Goal: Find specific page/section: Find specific page/section

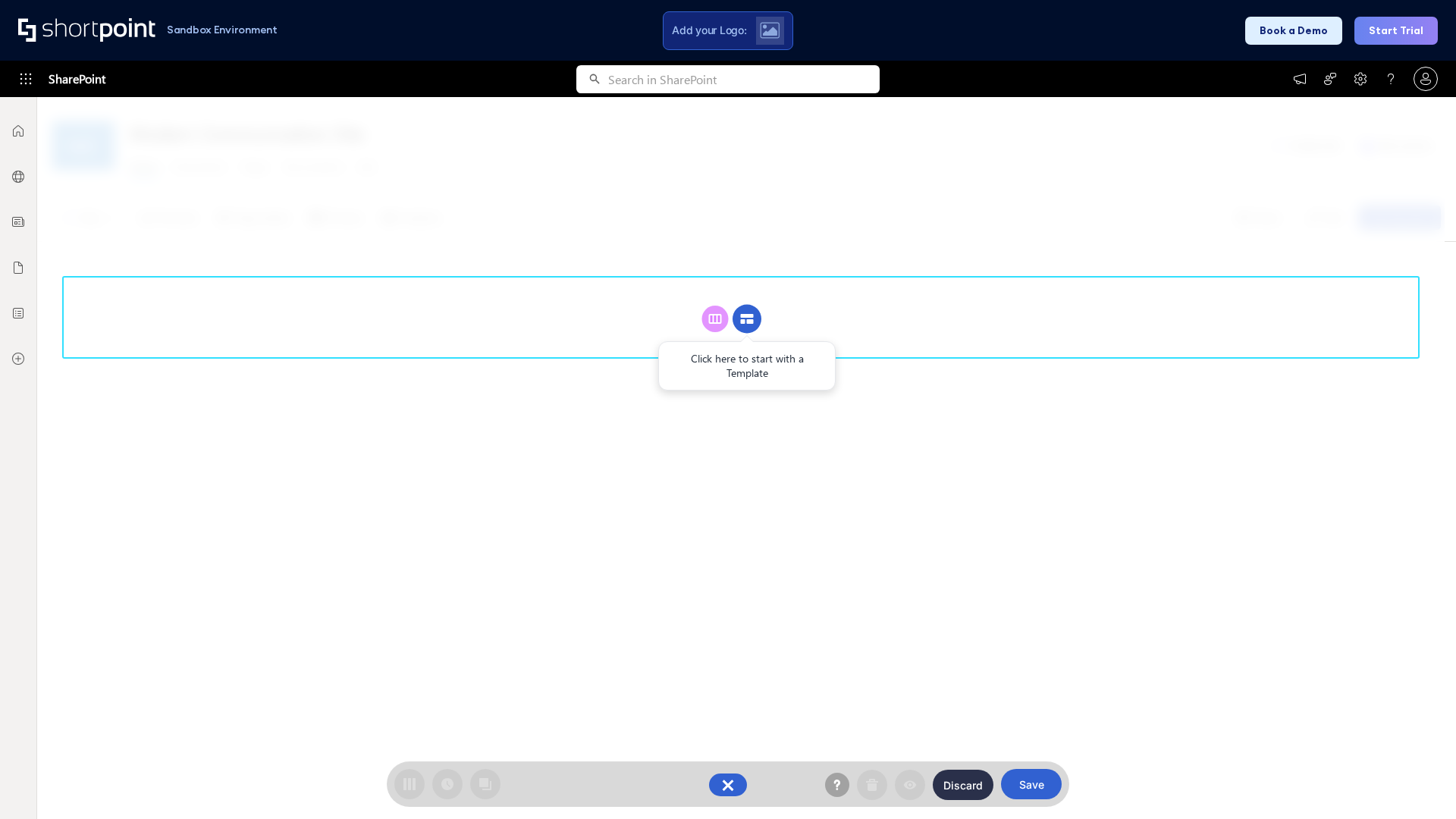
click at [747, 319] on circle at bounding box center [747, 320] width 29 height 29
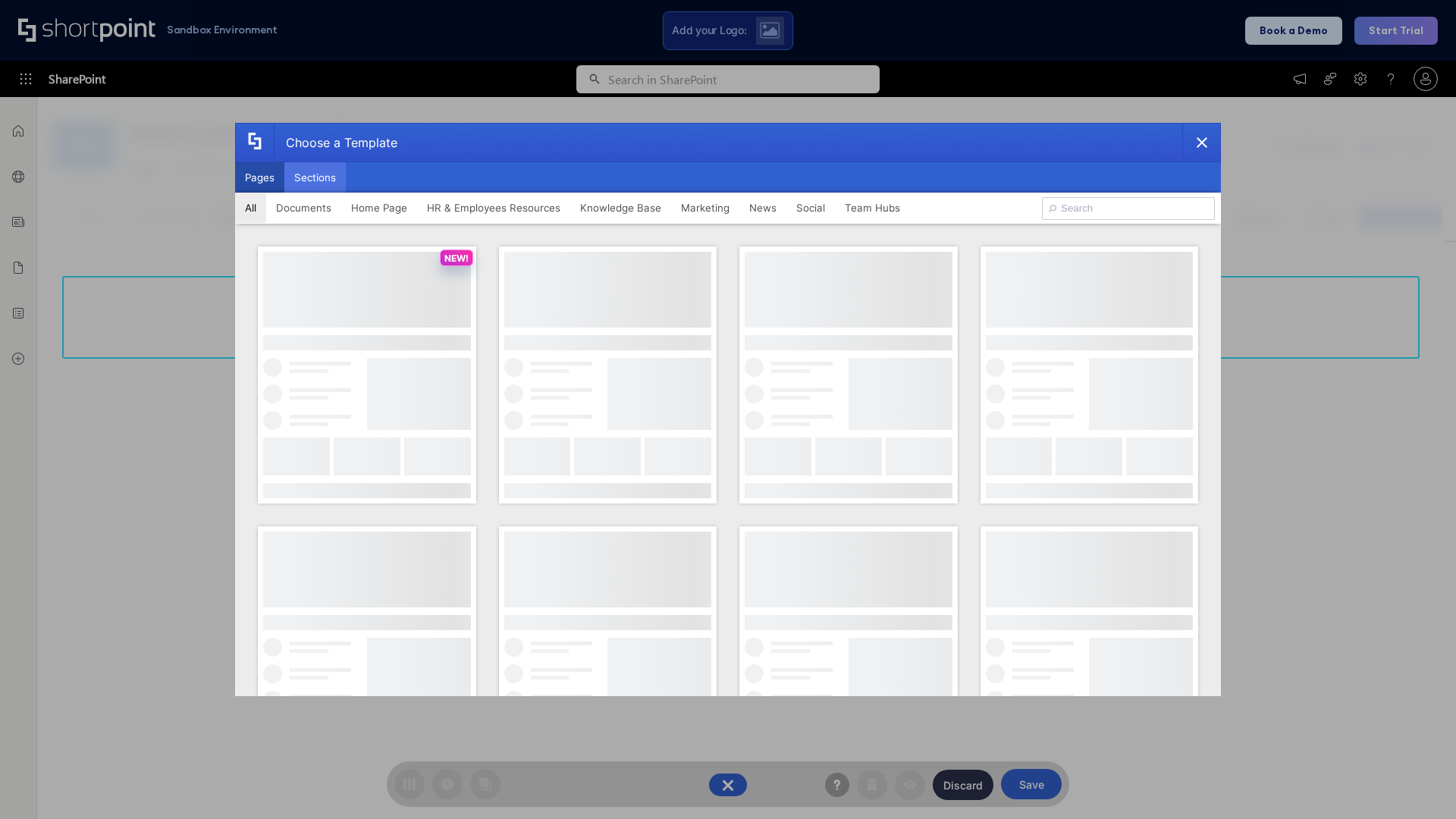
click at [315, 177] on button "Sections" at bounding box center [315, 177] width 61 height 31
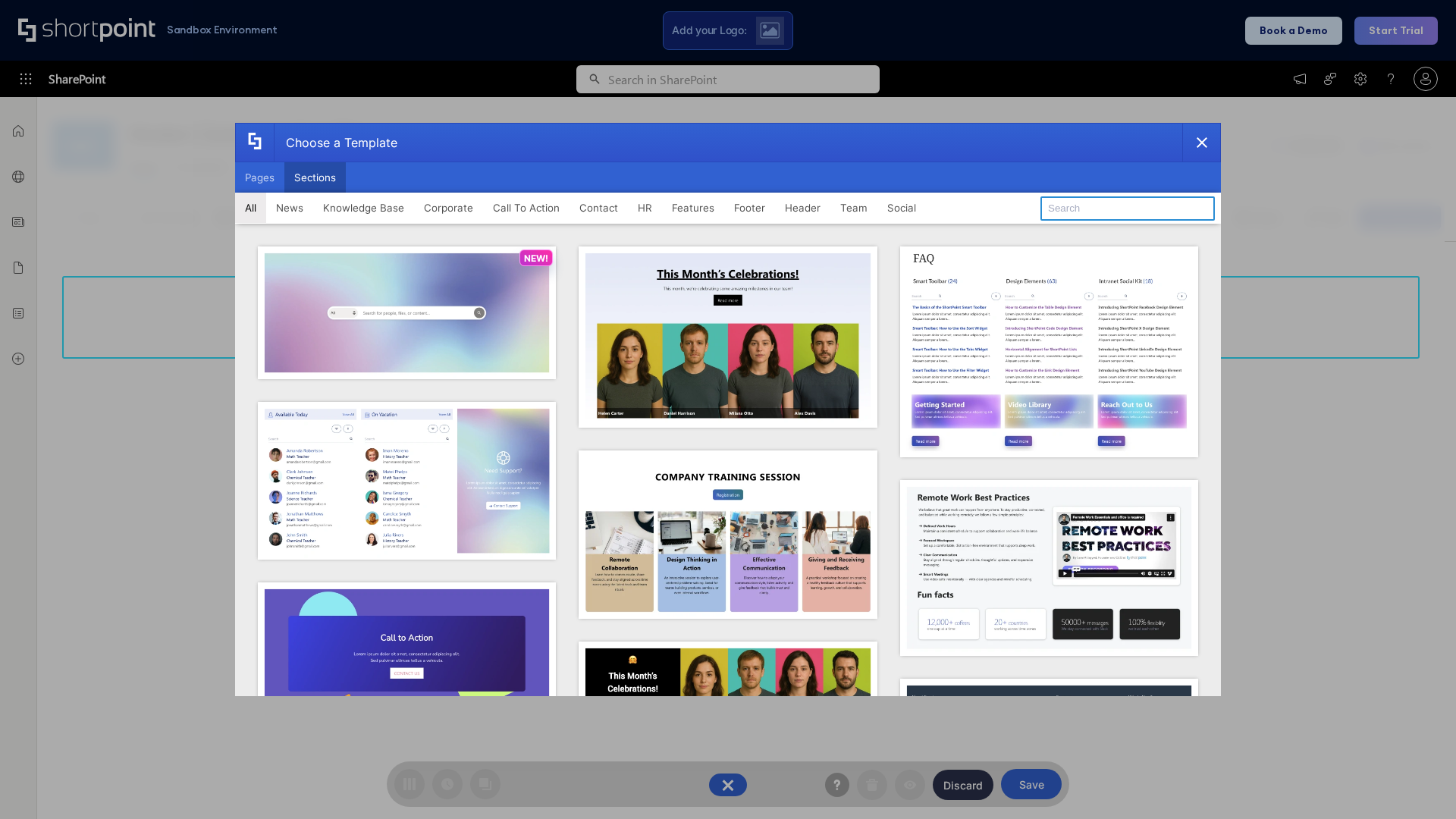
type input "Knowledge Base 2"
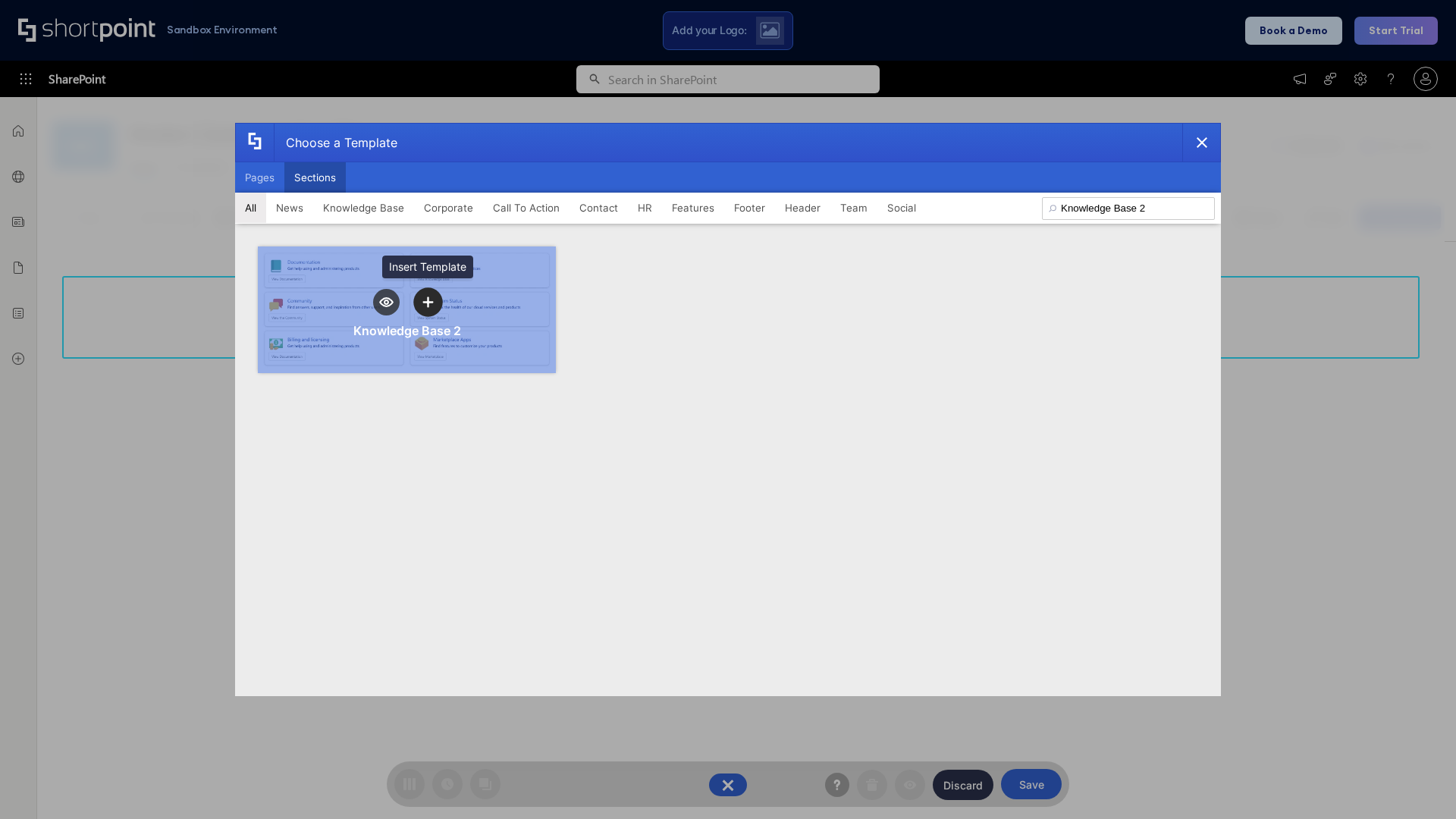
click at [427, 302] on icon "template selector" at bounding box center [427, 301] width 10 height 10
